Goal: Find specific page/section: Find specific page/section

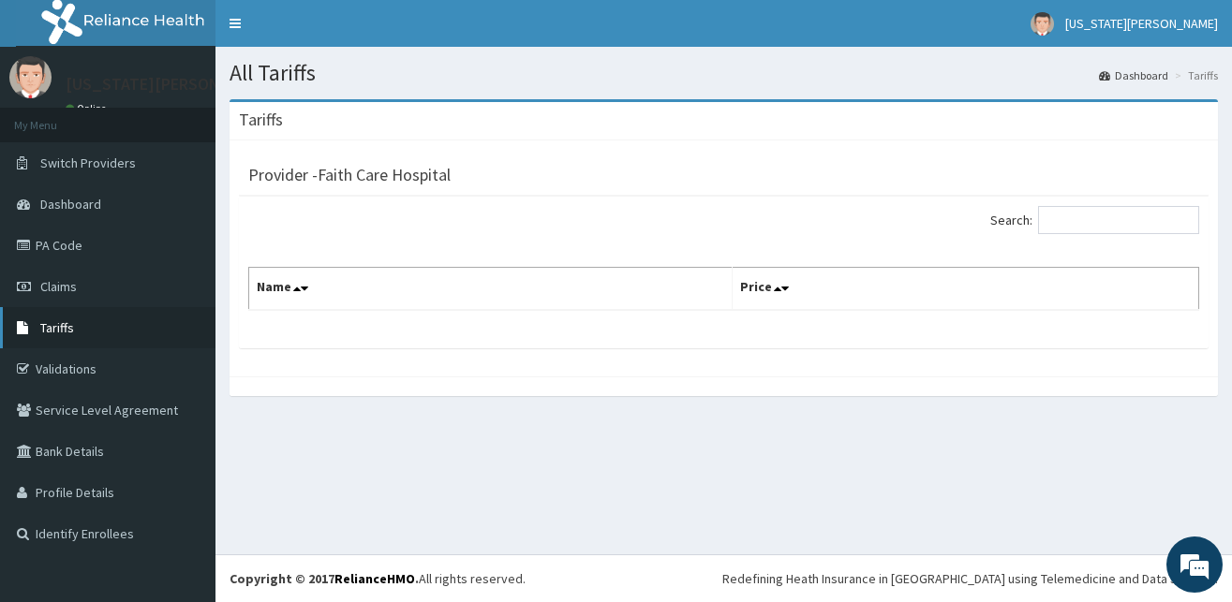
click at [46, 329] on span "Tariffs" at bounding box center [57, 327] width 34 height 17
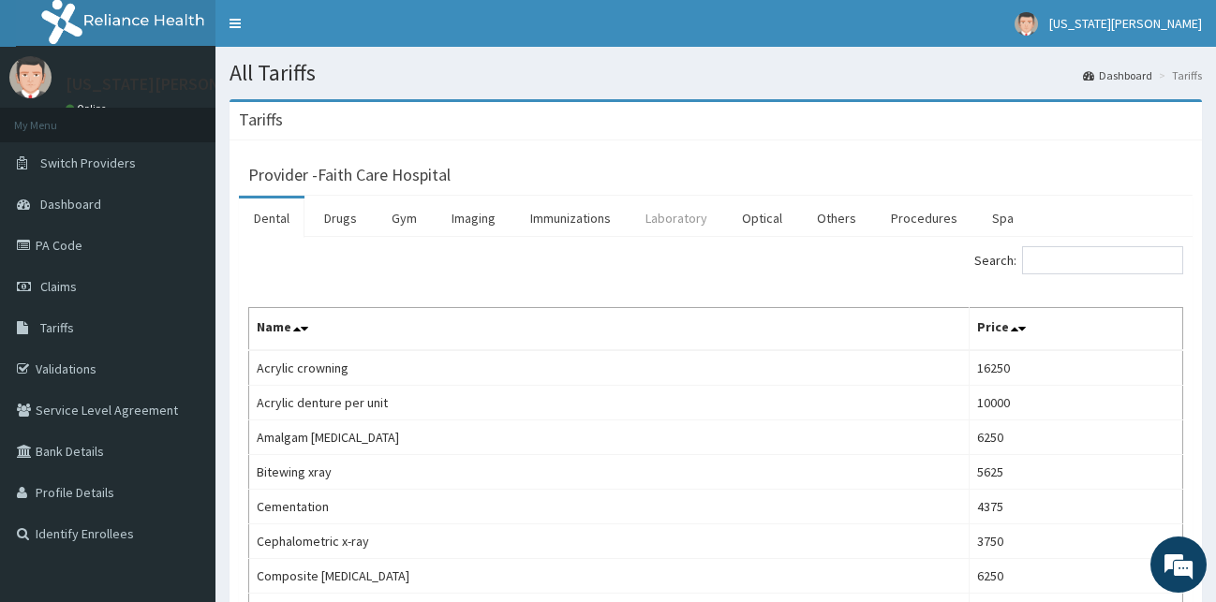
click at [697, 227] on link "Laboratory" at bounding box center [676, 218] width 92 height 39
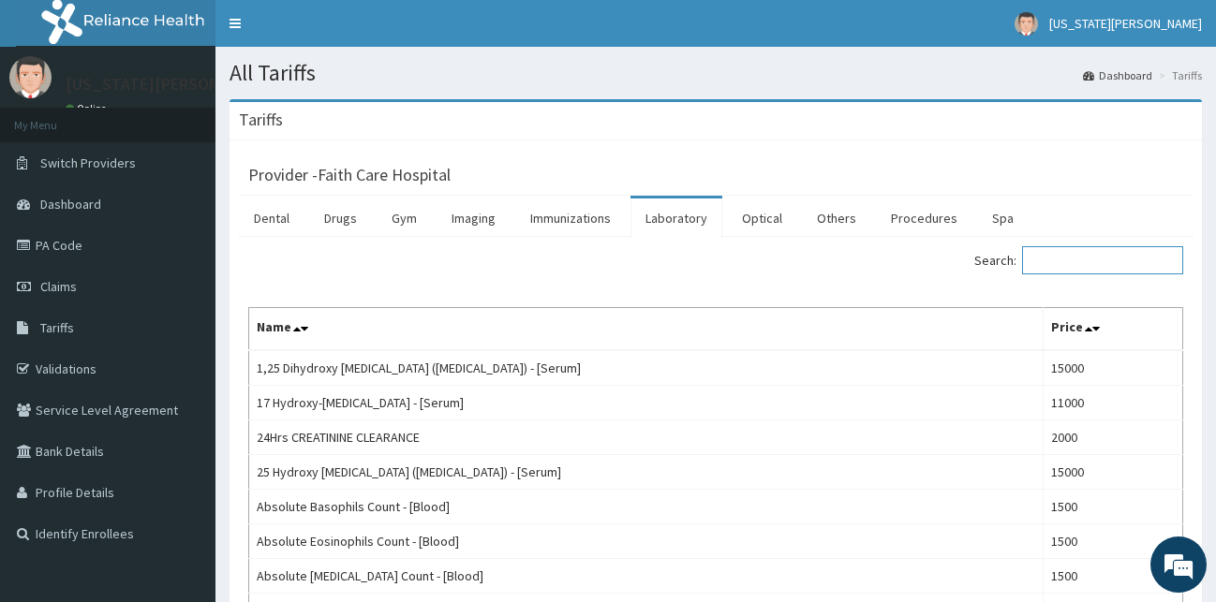
click at [1058, 261] on input "Search:" at bounding box center [1102, 260] width 161 height 28
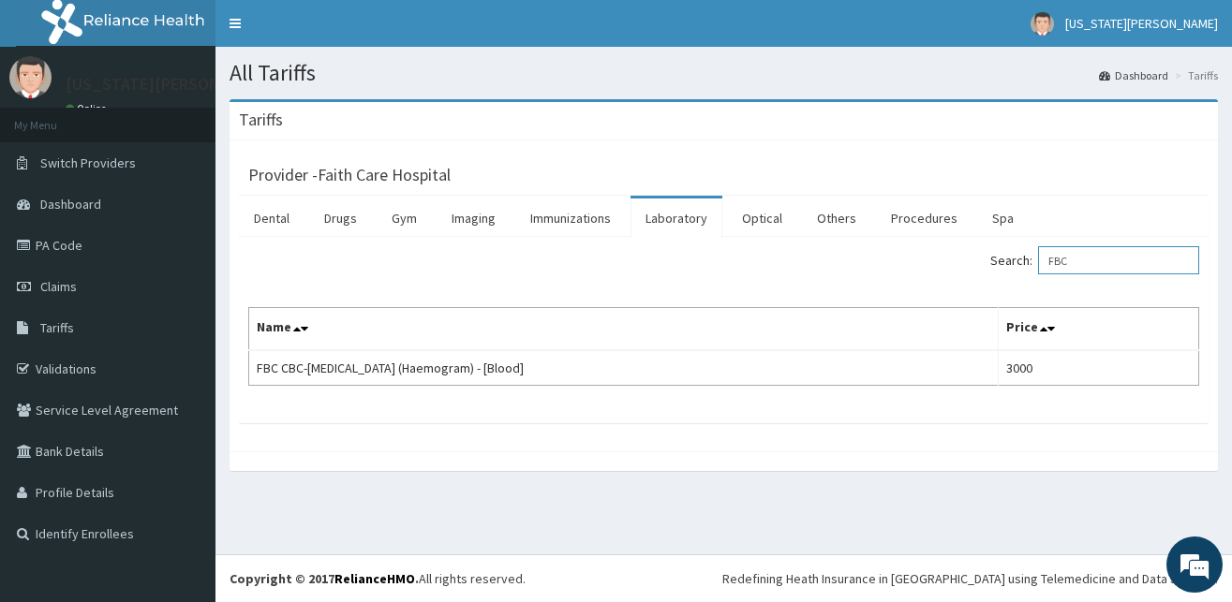
type input "FBC"
